Goal: Transaction & Acquisition: Download file/media

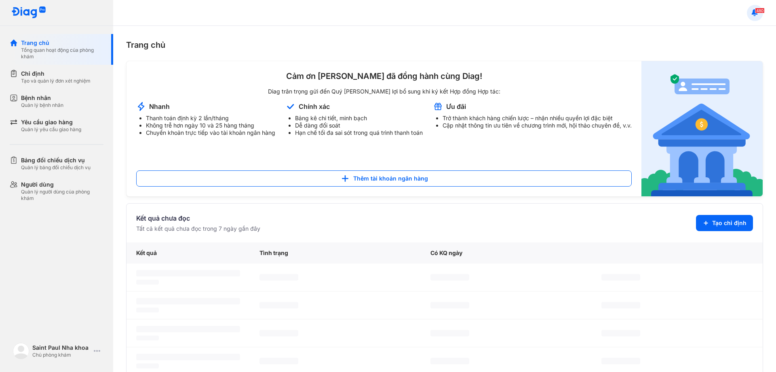
click at [751, 17] on icon at bounding box center [755, 12] width 9 height 9
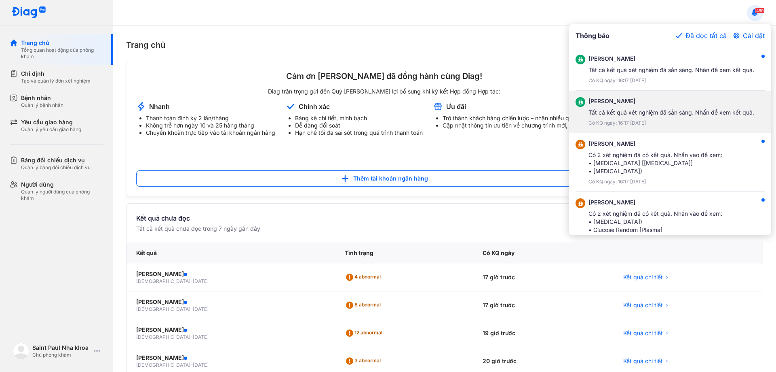
click at [644, 114] on div "Tất cả kết quả xét nghiệm đã sẵn sàng. Nhấn để xem kết quả." at bounding box center [672, 112] width 166 height 8
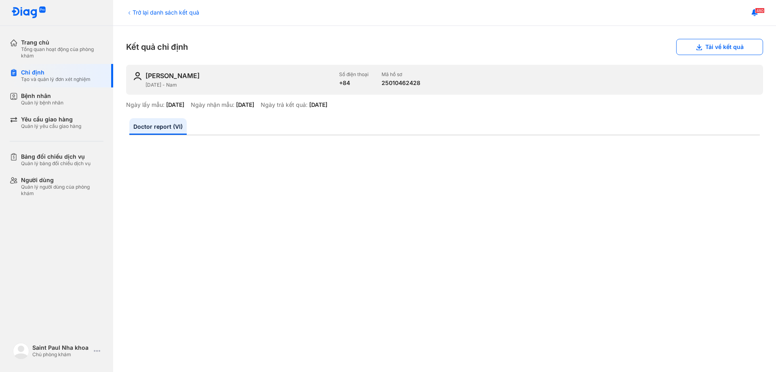
click at [606, 105] on div "Ngày lấy mẫu: 12/08/2025 Ngày nhận mẫu: 12/08/2025 Ngày trả kết quả: …" at bounding box center [444, 104] width 637 height 7
click at [691, 122] on ul "Doctor report (VI)" at bounding box center [444, 126] width 631 height 17
click at [743, 49] on button "Tải về kết quả" at bounding box center [719, 47] width 87 height 16
